Goal: Information Seeking & Learning: Learn about a topic

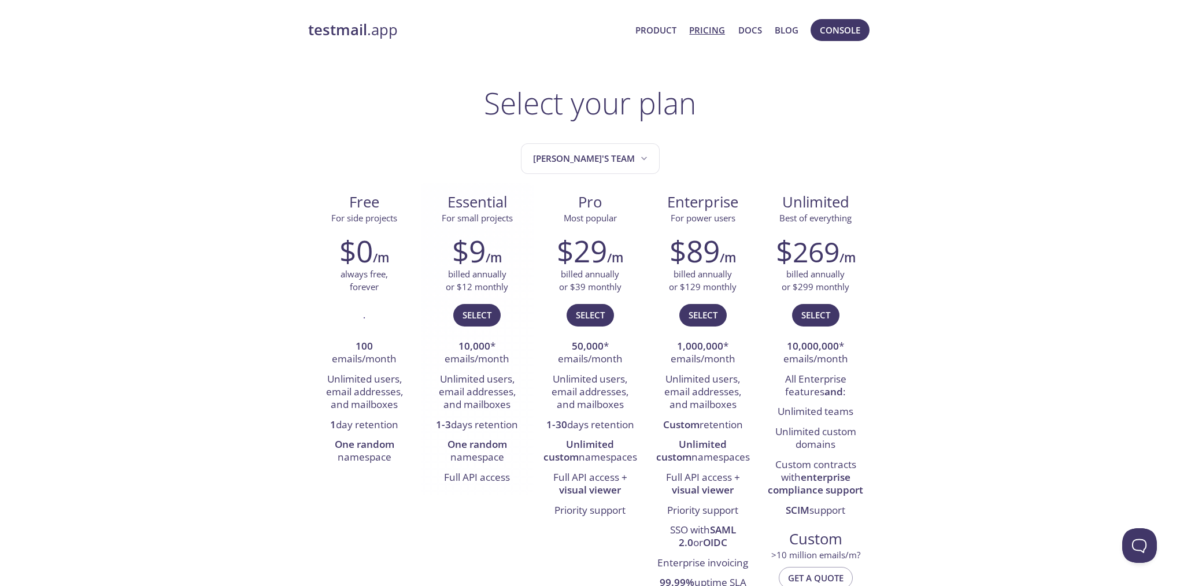
click at [469, 352] on li "10,000 * emails/month" at bounding box center [476, 353] width 95 height 33
drag, startPoint x: 469, startPoint y: 352, endPoint x: 481, endPoint y: 406, distance: 55.0
click at [481, 406] on ul "10,000 * emails/month Unlimited users, email addresses, and mailboxes 1-3 days …" at bounding box center [476, 412] width 95 height 151
click at [481, 406] on li "Unlimited users, email addresses, and mailboxes" at bounding box center [476, 393] width 95 height 46
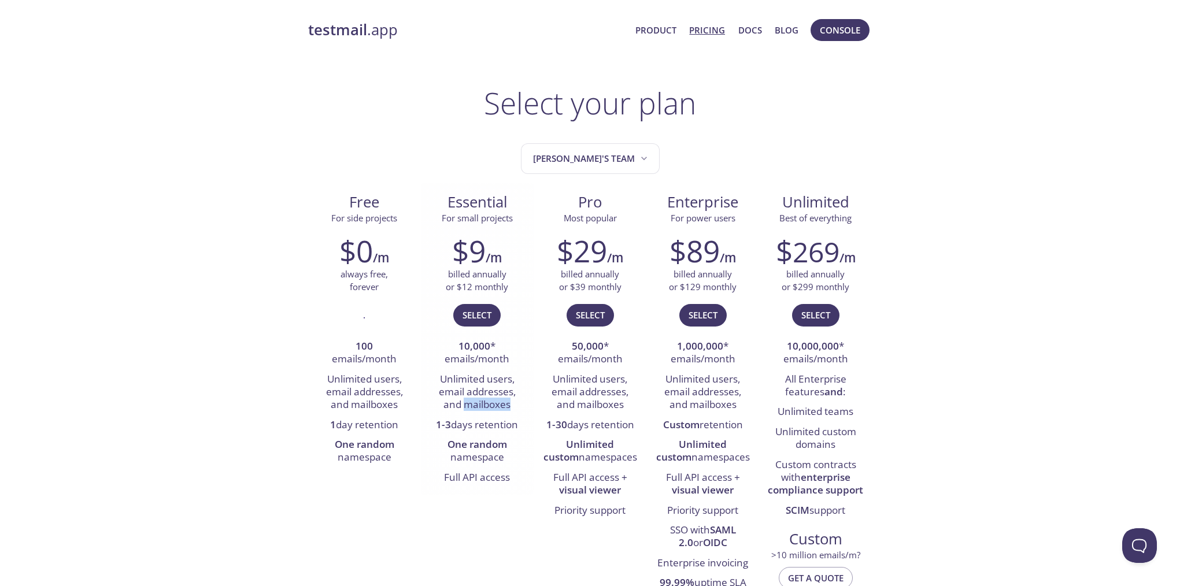
click at [481, 408] on li "Unlimited users, email addresses, and mailboxes" at bounding box center [476, 393] width 95 height 46
drag, startPoint x: 481, startPoint y: 408, endPoint x: 484, endPoint y: 427, distance: 20.0
click at [484, 427] on ul "10,000 * emails/month Unlimited users, email addresses, and mailboxes 1-3 days …" at bounding box center [476, 412] width 95 height 151
click at [484, 427] on li "1-3 days retention" at bounding box center [476, 426] width 95 height 20
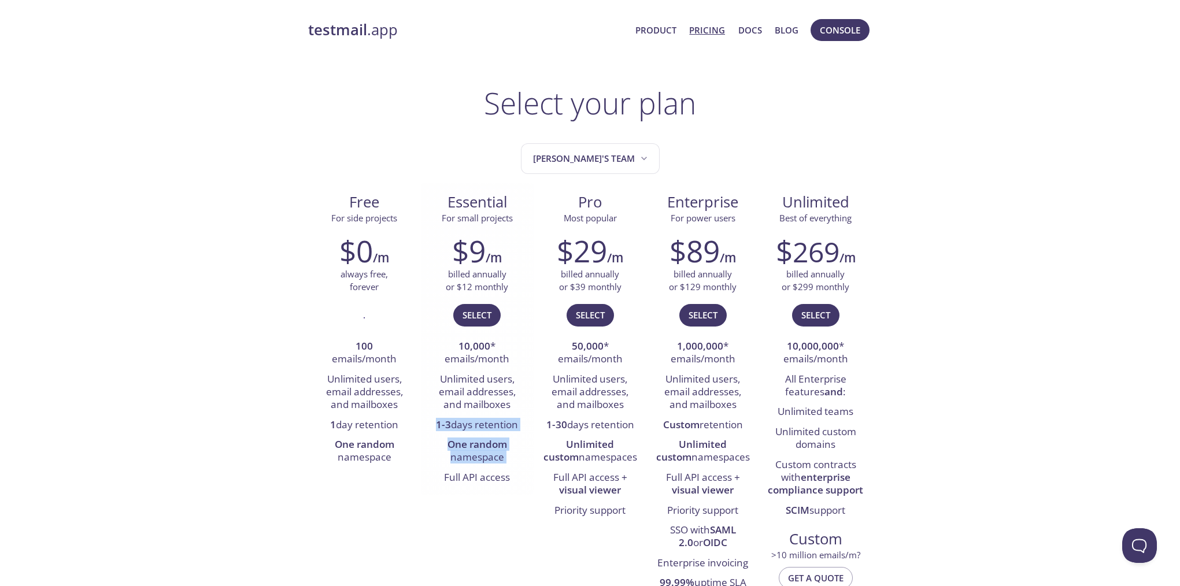
drag, startPoint x: 484, startPoint y: 427, endPoint x: 495, endPoint y: 453, distance: 27.5
click at [495, 452] on ul "10,000 * emails/month Unlimited users, email addresses, and mailboxes 1-3 days …" at bounding box center [476, 412] width 95 height 151
click at [495, 454] on li "One random namespace" at bounding box center [476, 451] width 95 height 33
click at [494, 453] on li "One random namespace" at bounding box center [476, 451] width 95 height 33
drag, startPoint x: 494, startPoint y: 452, endPoint x: 488, endPoint y: 443, distance: 10.4
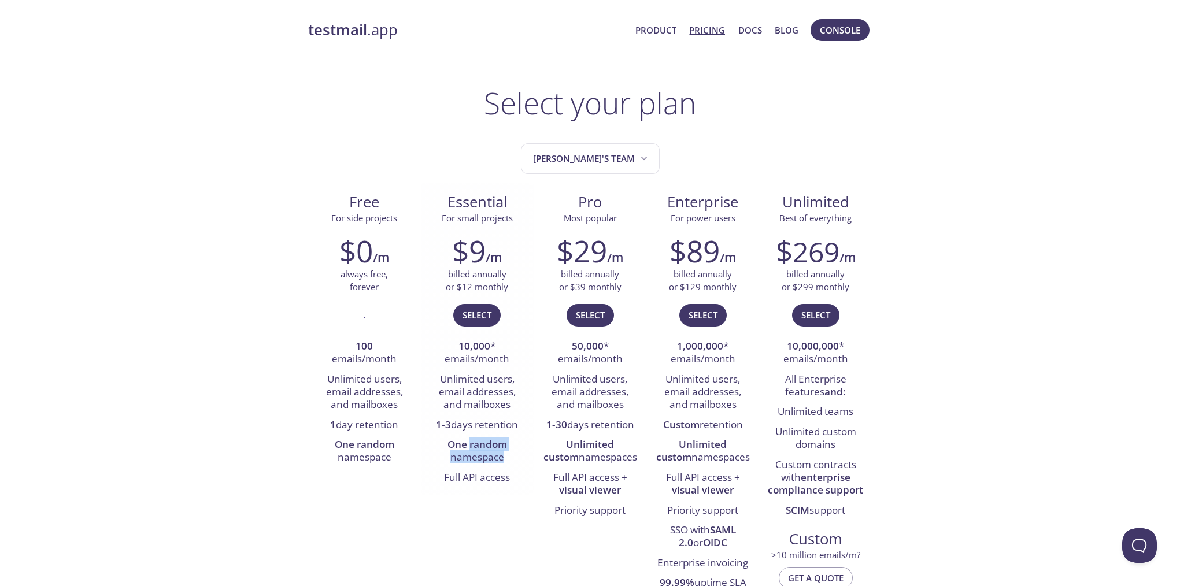
click at [488, 443] on li "One random namespace" at bounding box center [476, 451] width 95 height 33
click at [488, 442] on strong "One random" at bounding box center [477, 444] width 60 height 13
drag, startPoint x: 491, startPoint y: 445, endPoint x: 510, endPoint y: 477, distance: 38.1
click at [510, 477] on ul "10,000 * emails/month Unlimited users, email addresses, and mailboxes 1-3 days …" at bounding box center [476, 412] width 95 height 151
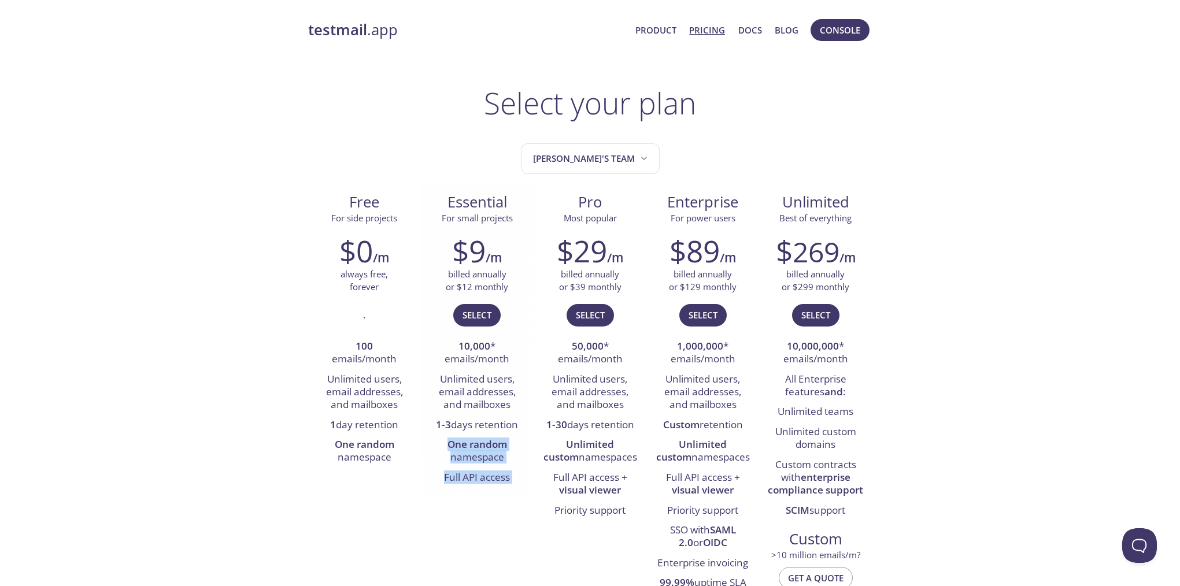
click at [510, 477] on li "Full API access" at bounding box center [476, 478] width 95 height 20
drag, startPoint x: 510, startPoint y: 477, endPoint x: 503, endPoint y: 373, distance: 104.3
click at [503, 373] on ul "10,000 * emails/month Unlimited users, email addresses, and mailboxes 1-3 days …" at bounding box center [476, 412] width 95 height 151
click at [502, 373] on li "Unlimited users, email addresses, and mailboxes" at bounding box center [476, 393] width 95 height 46
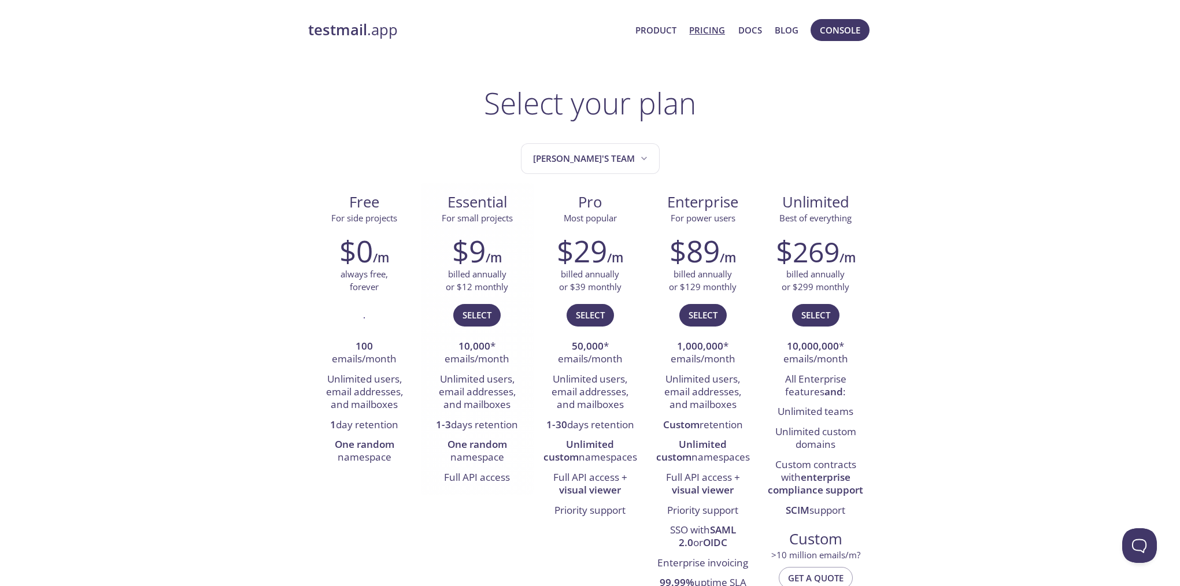
click at [502, 373] on li "Unlimited users, email addresses, and mailboxes" at bounding box center [476, 393] width 95 height 46
drag, startPoint x: 502, startPoint y: 373, endPoint x: 493, endPoint y: 473, distance: 101.0
click at [498, 468] on ul "10,000 * emails/month Unlimited users, email addresses, and mailboxes 1-3 days …" at bounding box center [476, 412] width 95 height 151
click at [484, 477] on li "Full API access" at bounding box center [476, 478] width 95 height 20
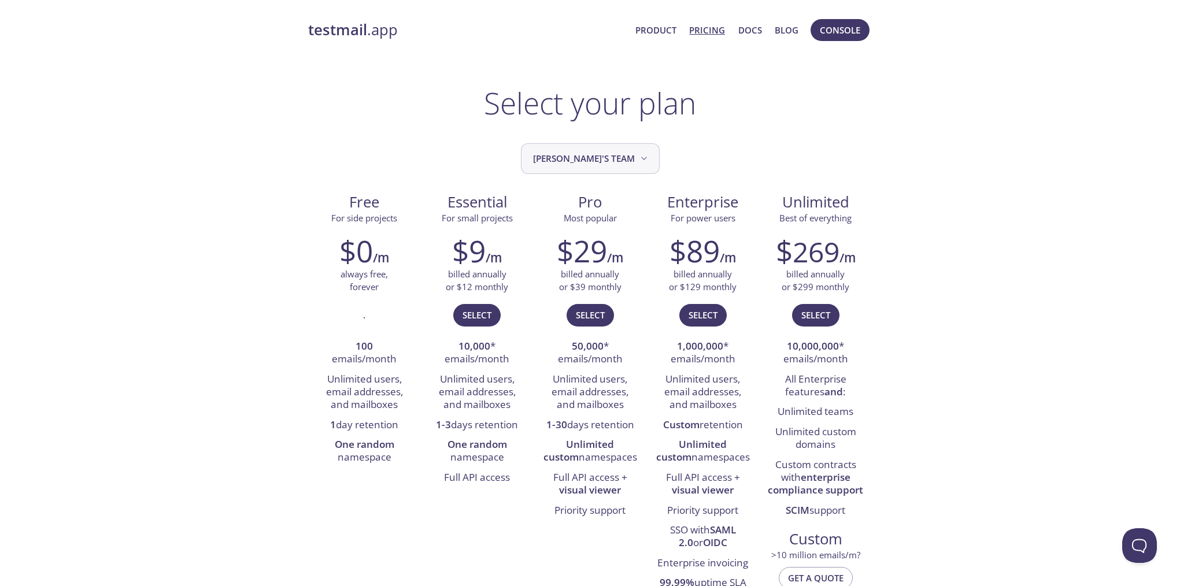
click at [564, 143] on button "[PERSON_NAME]'s team" at bounding box center [590, 158] width 139 height 31
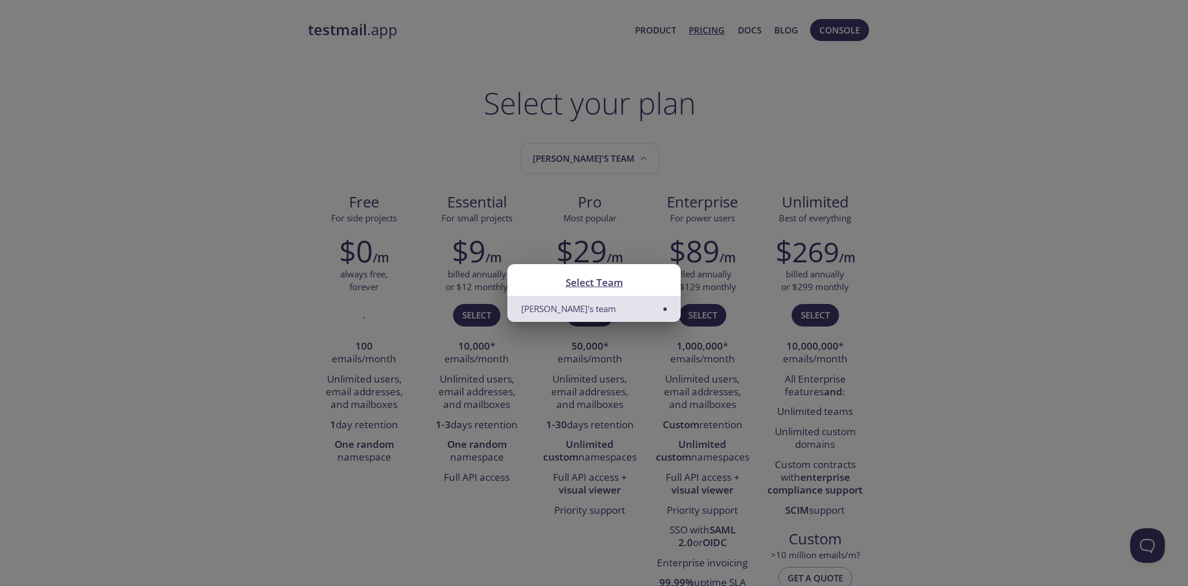
click at [679, 146] on div "Select Team [PERSON_NAME]'s team" at bounding box center [594, 293] width 1188 height 586
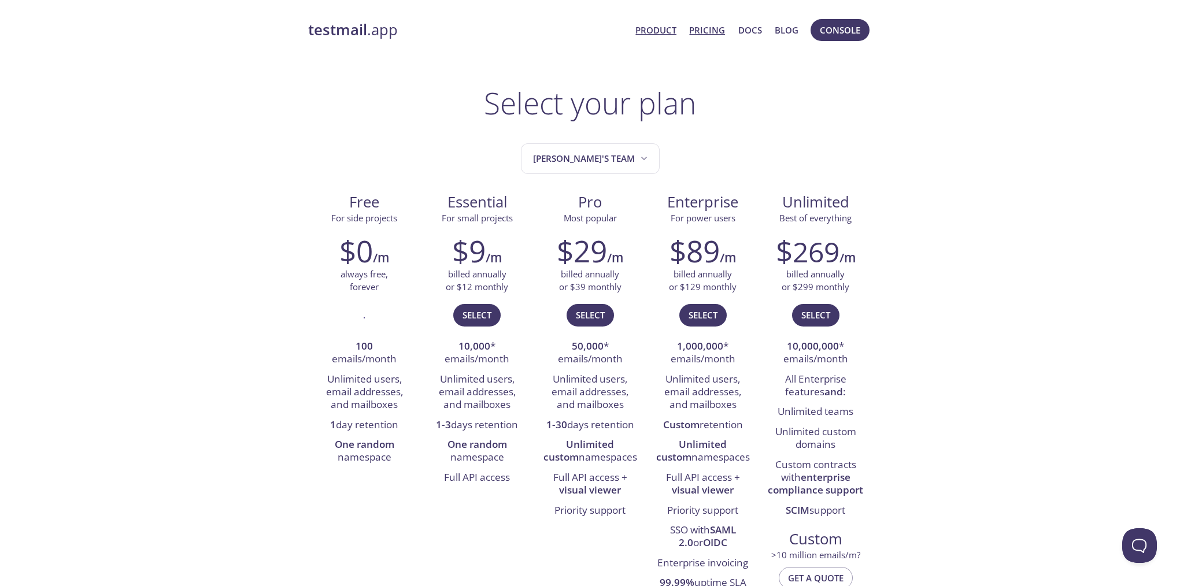
click at [639, 32] on link "Product" at bounding box center [655, 30] width 41 height 15
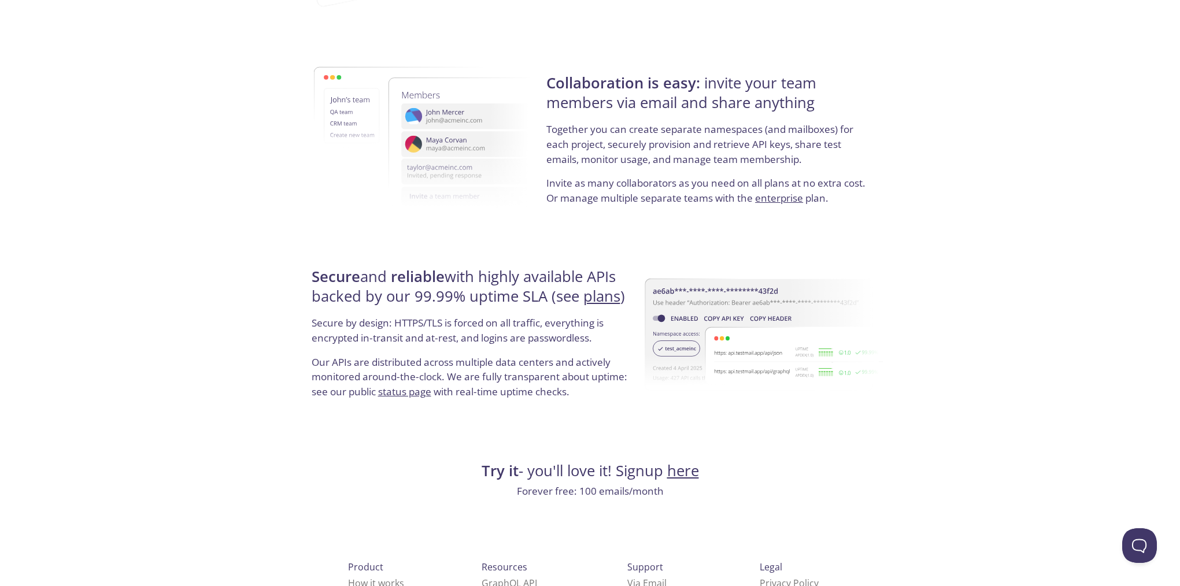
scroll to position [2057, 0]
